Goal: Task Accomplishment & Management: Use online tool/utility

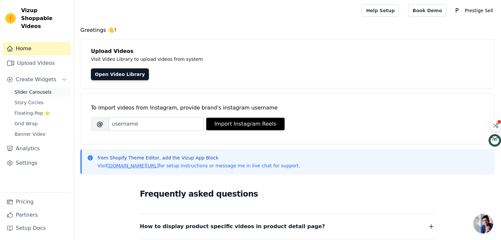
click at [42, 89] on span "Slider Carousels" at bounding box center [32, 92] width 37 height 7
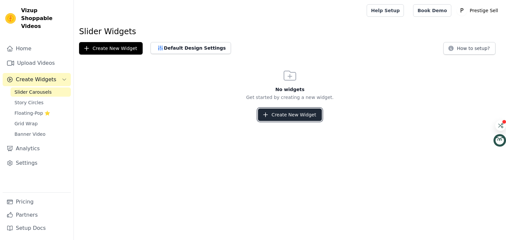
click at [295, 115] on button "Create New Widget" at bounding box center [290, 115] width 64 height 13
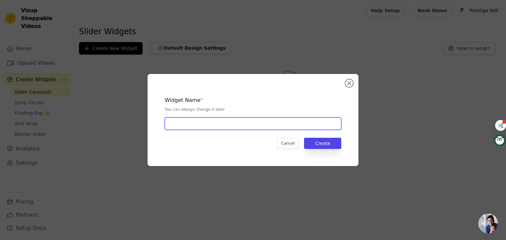
click at [238, 119] on input "text" at bounding box center [253, 124] width 177 height 13
type input "video flip"
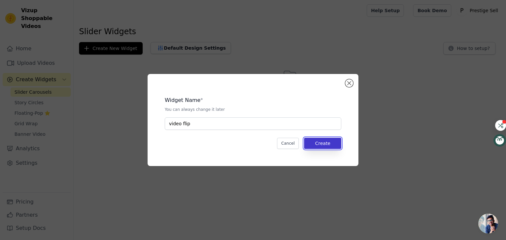
click at [318, 138] on button "Create" at bounding box center [322, 143] width 37 height 11
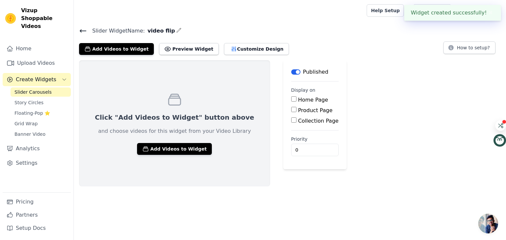
click at [291, 110] on input "Product Page" at bounding box center [293, 109] width 5 height 5
checkbox input "true"
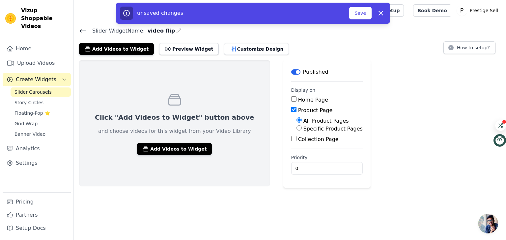
click at [296, 128] on input "Specific Product Pages" at bounding box center [298, 127] width 5 height 5
radio input "true"
click at [296, 141] on button "Select Products" at bounding box center [318, 143] width 44 height 11
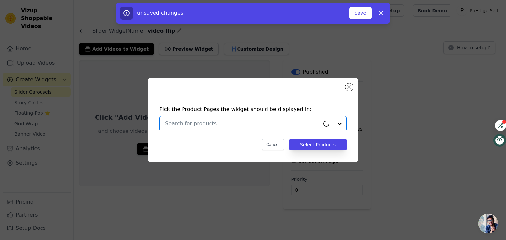
click at [238, 125] on input "text" at bounding box center [242, 124] width 155 height 8
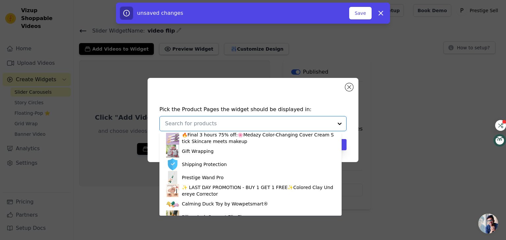
scroll to position [66, 0]
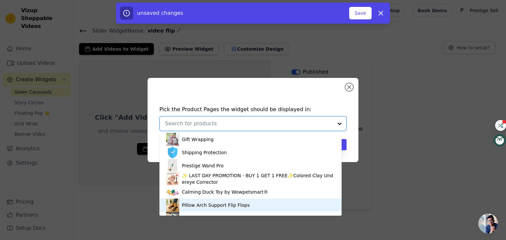
click at [208, 207] on div "Pillow Arch Support Flip Flops" at bounding box center [216, 205] width 68 height 7
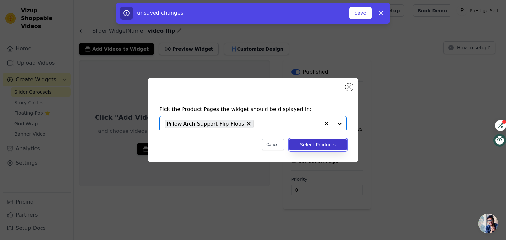
click at [314, 144] on button "Select Products" at bounding box center [317, 144] width 57 height 11
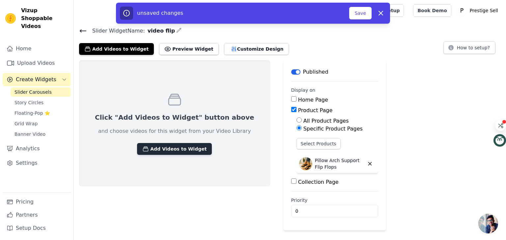
click at [167, 146] on button "Add Videos to Widget" at bounding box center [174, 149] width 75 height 12
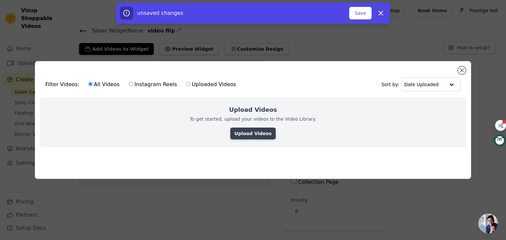
click at [251, 131] on link "Upload Videos" at bounding box center [252, 134] width 45 height 12
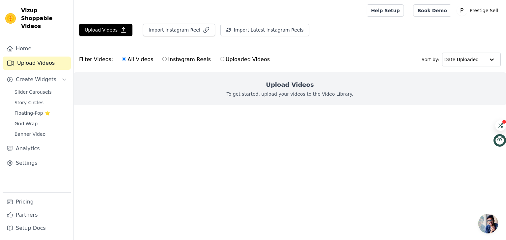
click at [220, 60] on input "Uploaded Videos" at bounding box center [222, 59] width 4 height 4
radio input "true"
click at [92, 27] on button "Upload Videos" at bounding box center [105, 30] width 53 height 13
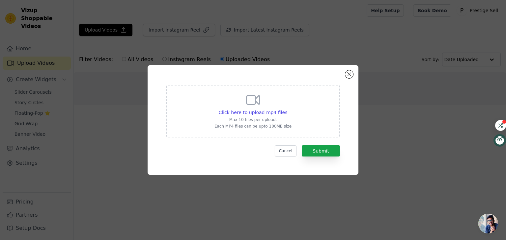
click at [238, 97] on div "Click here to upload mp4 files Max 10 files per upload. Each MP4 files can be u…" at bounding box center [252, 110] width 77 height 37
click at [287, 109] on input "Click here to upload mp4 files Max 10 files per upload. Each MP4 files can be u…" at bounding box center [287, 109] width 0 height 0
type input "C:\fakepath\9e69c7291b174b4bb85a993bb477a4ca.HD-1080p-4.8Mbps-49805160.mp4"
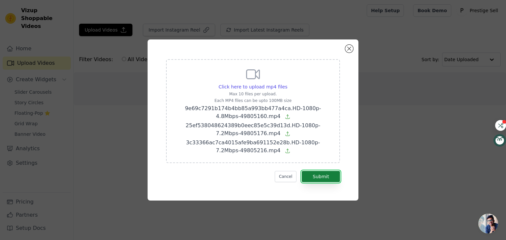
click at [316, 172] on button "Submit" at bounding box center [321, 176] width 38 height 11
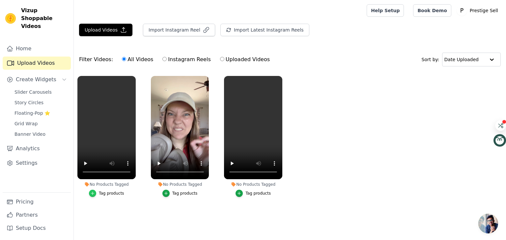
click at [95, 194] on icon "button" at bounding box center [92, 193] width 5 height 5
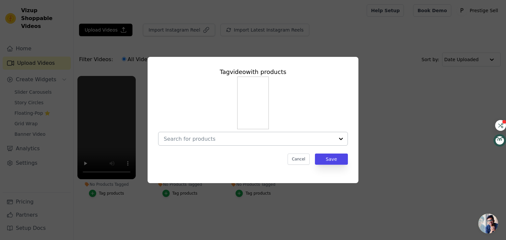
click at [296, 141] on input "No Products Tagged Tag video with products Cancel Save Tag products" at bounding box center [249, 139] width 171 height 6
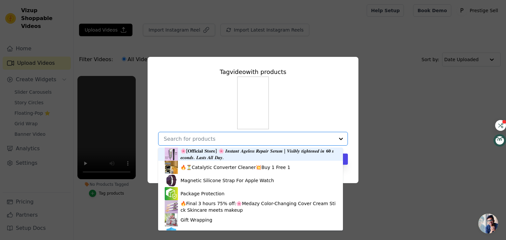
click at [296, 141] on input "No Products Tagged Tag video with products 🌸[𝐎𝐟𝐟𝐢𝐜𝐢𝐚𝐥 𝐒𝐭𝐨𝐫𝐞] 🌸 𝑰𝒏𝒔𝒕𝒂𝒏𝒕 𝑨𝒈𝒆𝒍𝒆𝒔𝒔 …" at bounding box center [249, 139] width 171 height 6
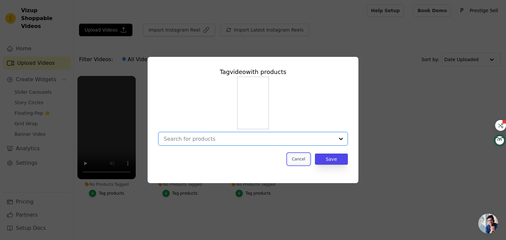
click at [294, 161] on button "Cancel" at bounding box center [299, 159] width 22 height 11
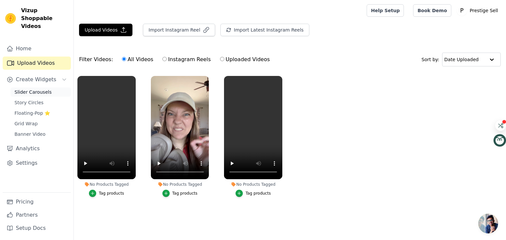
click at [44, 89] on span "Slider Carousels" at bounding box center [32, 92] width 37 height 7
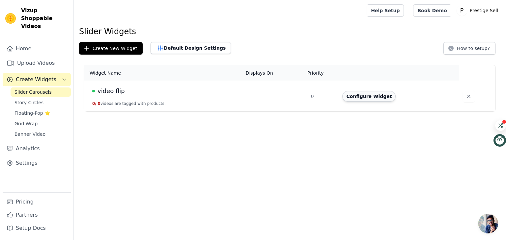
click at [351, 98] on button "Configure Widget" at bounding box center [368, 96] width 53 height 11
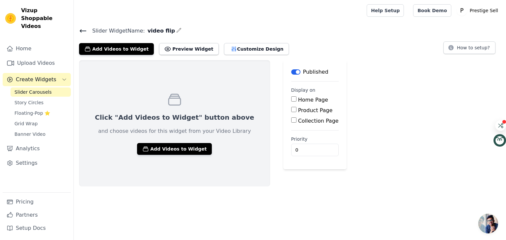
click at [291, 108] on input "Product Page" at bounding box center [293, 109] width 5 height 5
checkbox input "true"
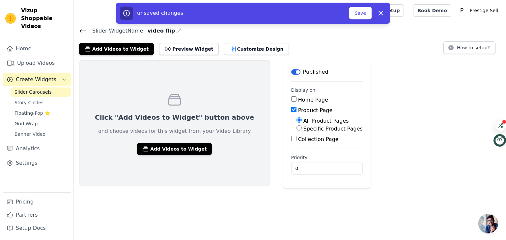
click at [303, 129] on label "Specific Product Pages" at bounding box center [332, 129] width 59 height 6
click at [296, 129] on input "Specific Product Pages" at bounding box center [298, 127] width 5 height 5
radio input "true"
click at [296, 141] on button "Select Products" at bounding box center [318, 143] width 44 height 11
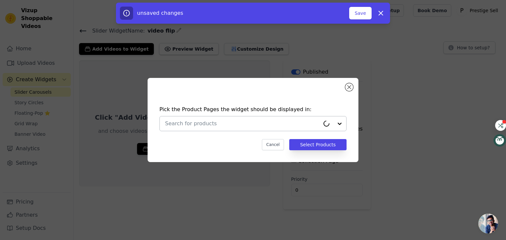
click at [262, 126] on input "text" at bounding box center [242, 124] width 155 height 8
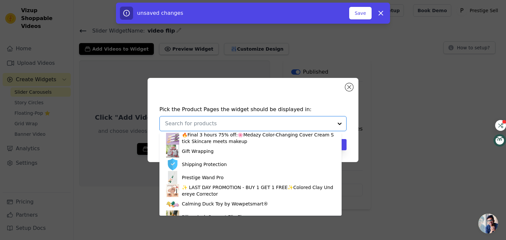
scroll to position [77, 0]
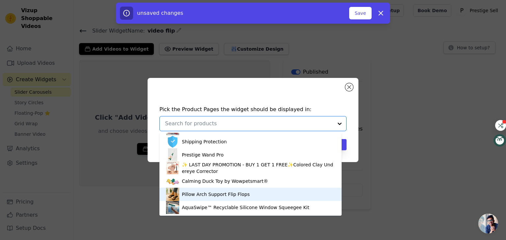
click at [202, 193] on div "Pillow Arch Support Flip Flops" at bounding box center [216, 194] width 68 height 7
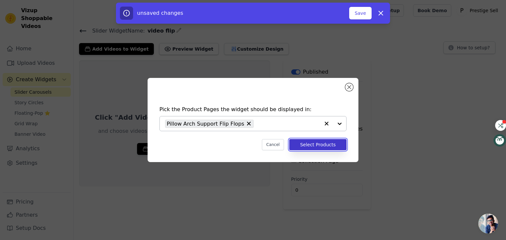
click at [341, 143] on button "Select Products" at bounding box center [317, 144] width 57 height 11
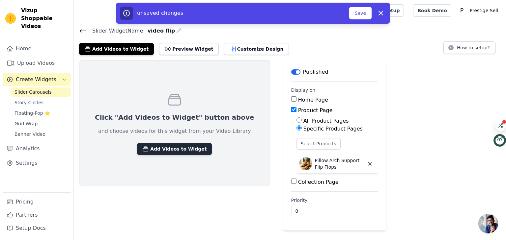
click at [177, 146] on button "Add Videos to Widget" at bounding box center [174, 149] width 75 height 12
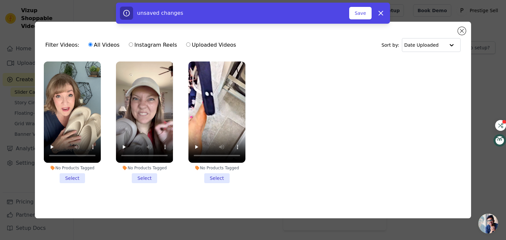
click at [81, 176] on li "No Products Tagged Select" at bounding box center [72, 123] width 57 height 122
click at [0, 0] on input "No Products Tagged Select" at bounding box center [0, 0] width 0 height 0
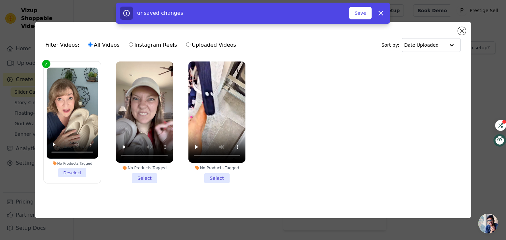
drag, startPoint x: 145, startPoint y: 177, endPoint x: 184, endPoint y: 177, distance: 39.5
click at [145, 177] on li "No Products Tagged Select" at bounding box center [144, 123] width 57 height 122
click at [0, 0] on input "No Products Tagged Select" at bounding box center [0, 0] width 0 height 0
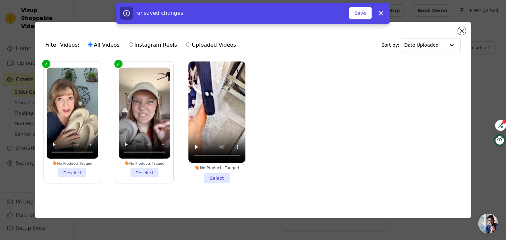
click at [229, 179] on li "No Products Tagged Select" at bounding box center [216, 123] width 57 height 122
click at [0, 0] on input "No Products Tagged Select" at bounding box center [0, 0] width 0 height 0
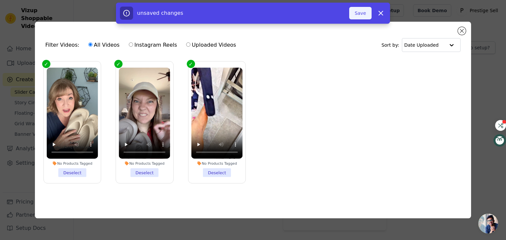
click at [361, 14] on button "Save" at bounding box center [360, 13] width 22 height 13
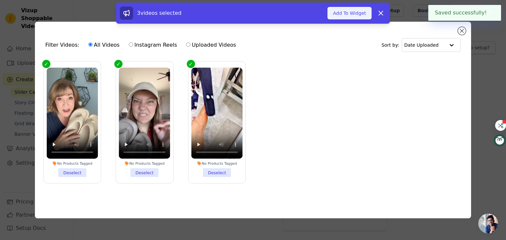
click at [357, 14] on button "Add To Widget" at bounding box center [349, 13] width 44 height 13
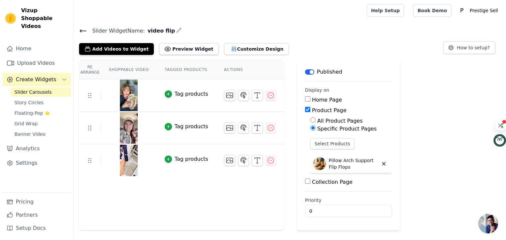
click at [130, 71] on th "Shoppable Video" at bounding box center [129, 70] width 56 height 19
drag, startPoint x: 175, startPoint y: 69, endPoint x: 223, endPoint y: 69, distance: 48.1
click at [177, 69] on th "Tagged Products" at bounding box center [186, 70] width 59 height 19
click at [232, 69] on th "Actions" at bounding box center [250, 70] width 68 height 19
drag, startPoint x: 144, startPoint y: 24, endPoint x: 163, endPoint y: 27, distance: 19.4
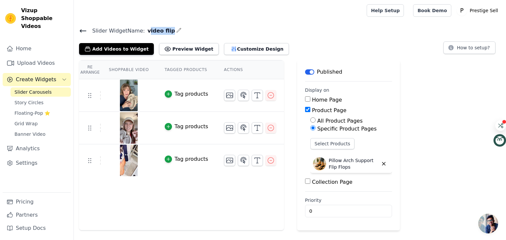
click at [164, 29] on main "Slider Widget Name: video flip Add Videos to Widget Preview Widget Customize De…" at bounding box center [290, 126] width 432 height 210
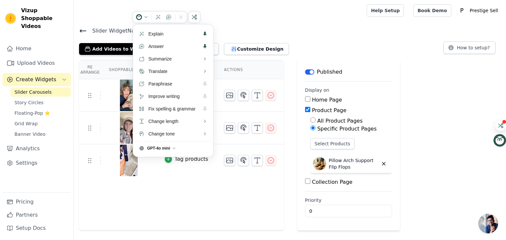
click at [117, 18] on div at bounding box center [219, 10] width 280 height 21
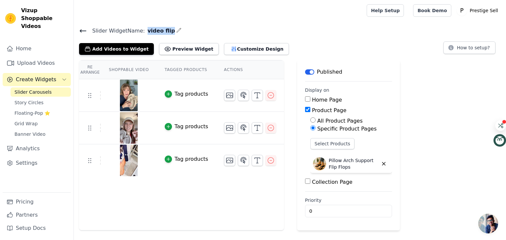
drag, startPoint x: 144, startPoint y: 27, endPoint x: 245, endPoint y: 12, distance: 102.2
click at [165, 32] on span "video flip" at bounding box center [160, 31] width 30 height 8
copy span "video flip"
